Goal: Information Seeking & Learning: Learn about a topic

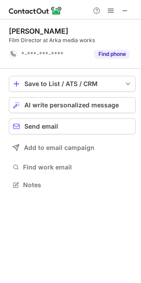
scroll to position [178, 141]
click at [128, 11] on span at bounding box center [125, 10] width 7 height 7
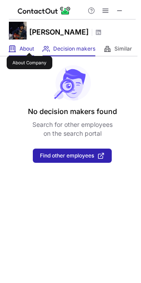
click at [29, 45] on span "About" at bounding box center [27, 48] width 15 height 7
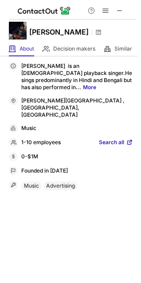
click at [83, 90] on link "More" at bounding box center [89, 87] width 13 height 7
